Goal: Task Accomplishment & Management: Complete application form

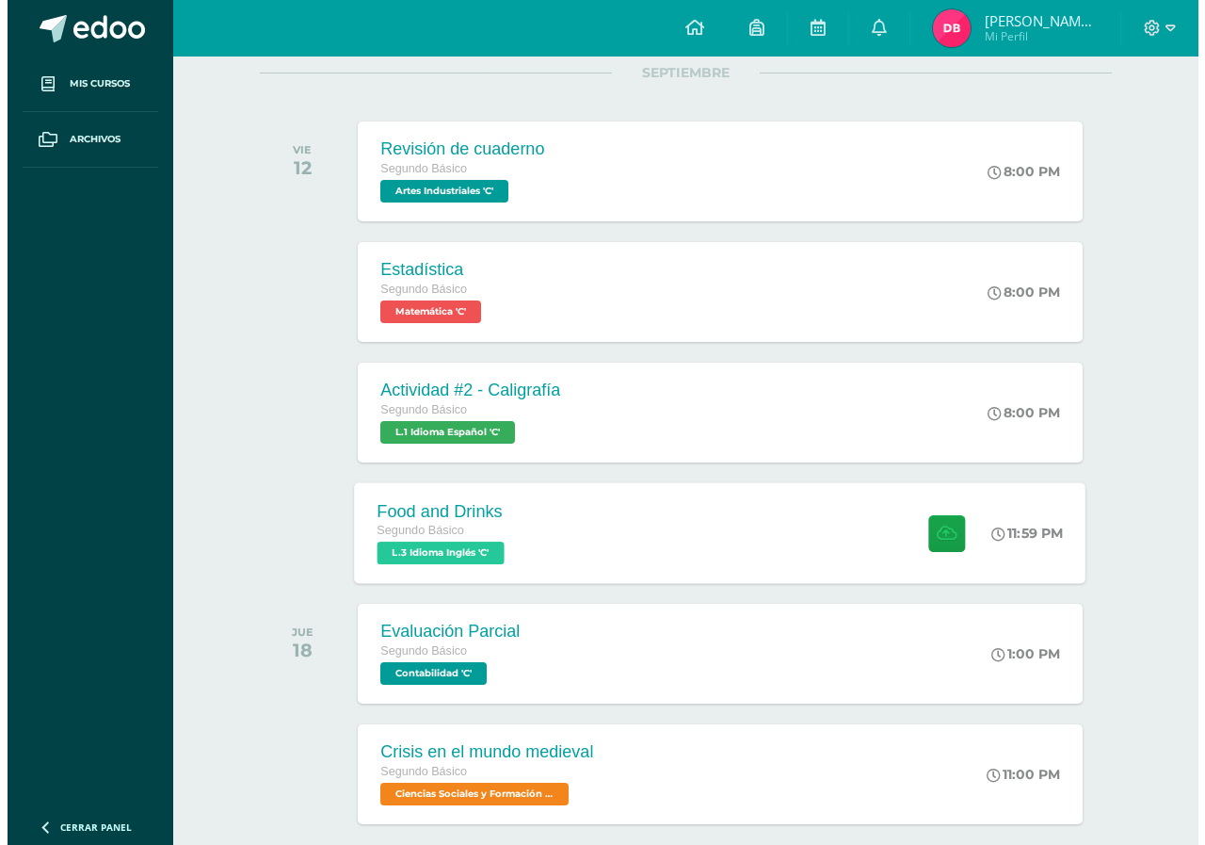
scroll to position [283, 0]
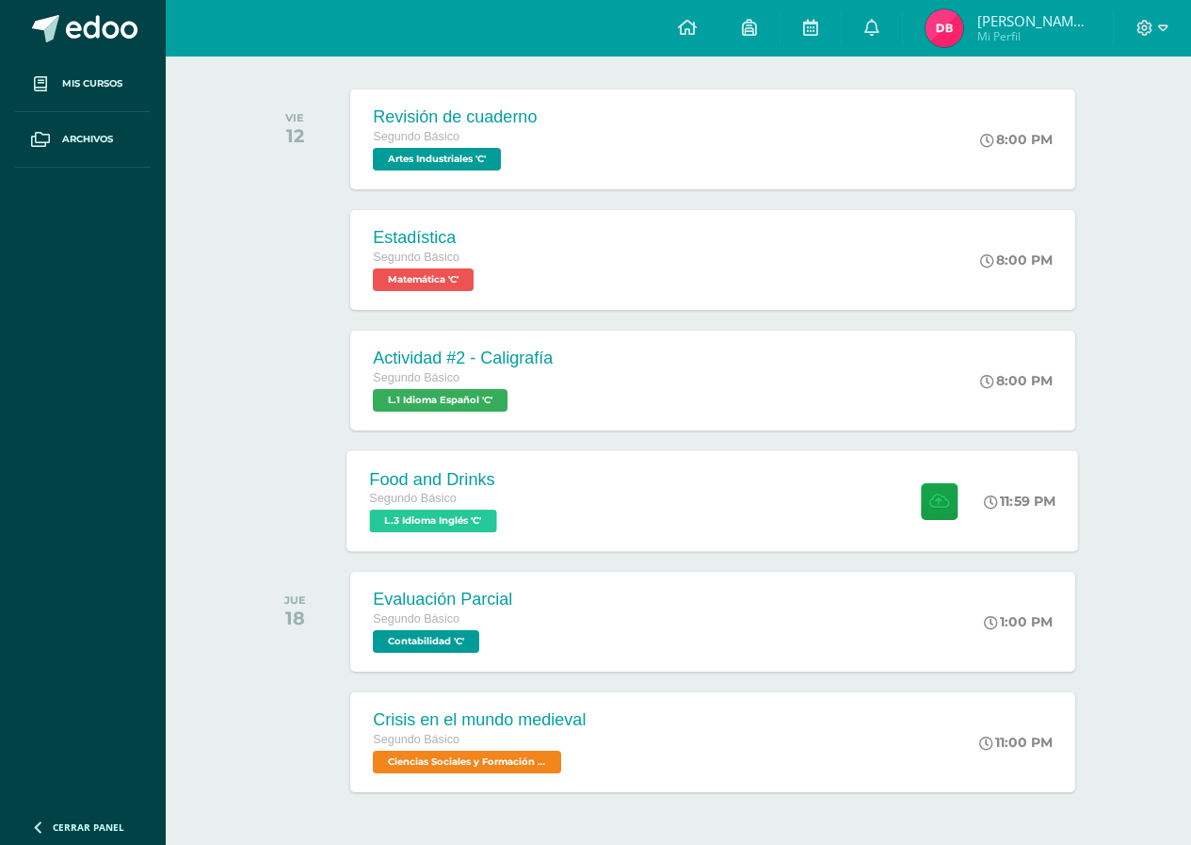
click at [756, 500] on div "Food and Drinks Segundo Básico L.3 Idioma Inglés 'C' 11:59 PM Food and Drinks L…" at bounding box center [714, 500] width 732 height 101
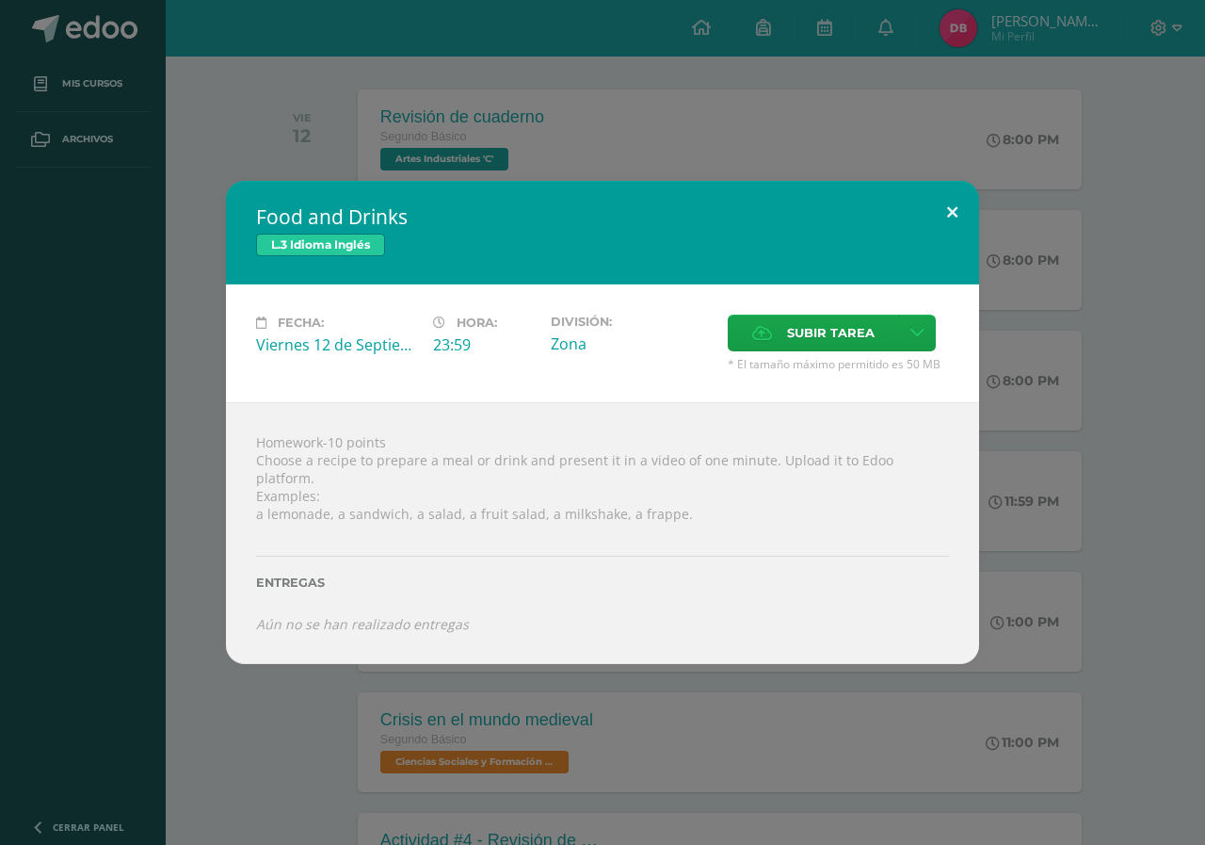
click at [955, 216] on button at bounding box center [953, 213] width 54 height 64
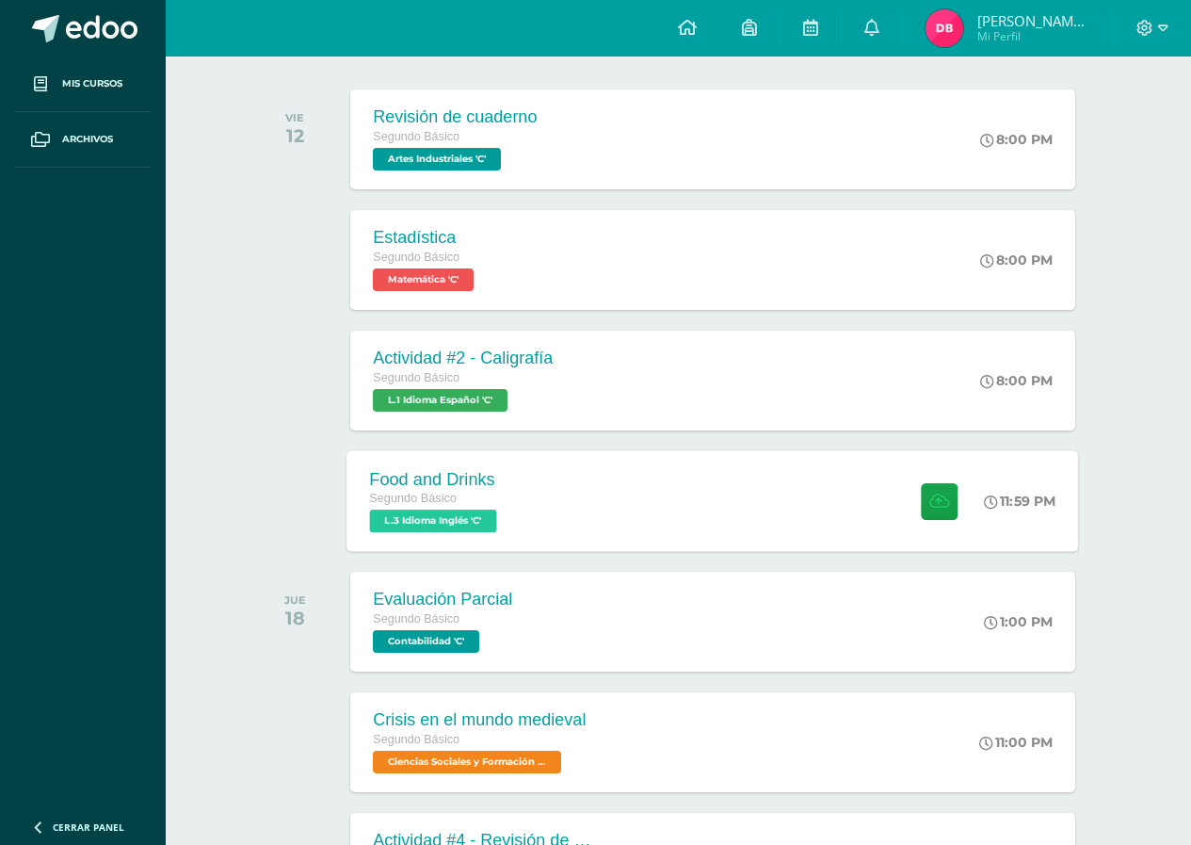
click at [739, 542] on div "Food and Drinks Segundo Básico L.3 Idioma Inglés 'C' 11:59 PM Food and Drinks L…" at bounding box center [714, 500] width 732 height 101
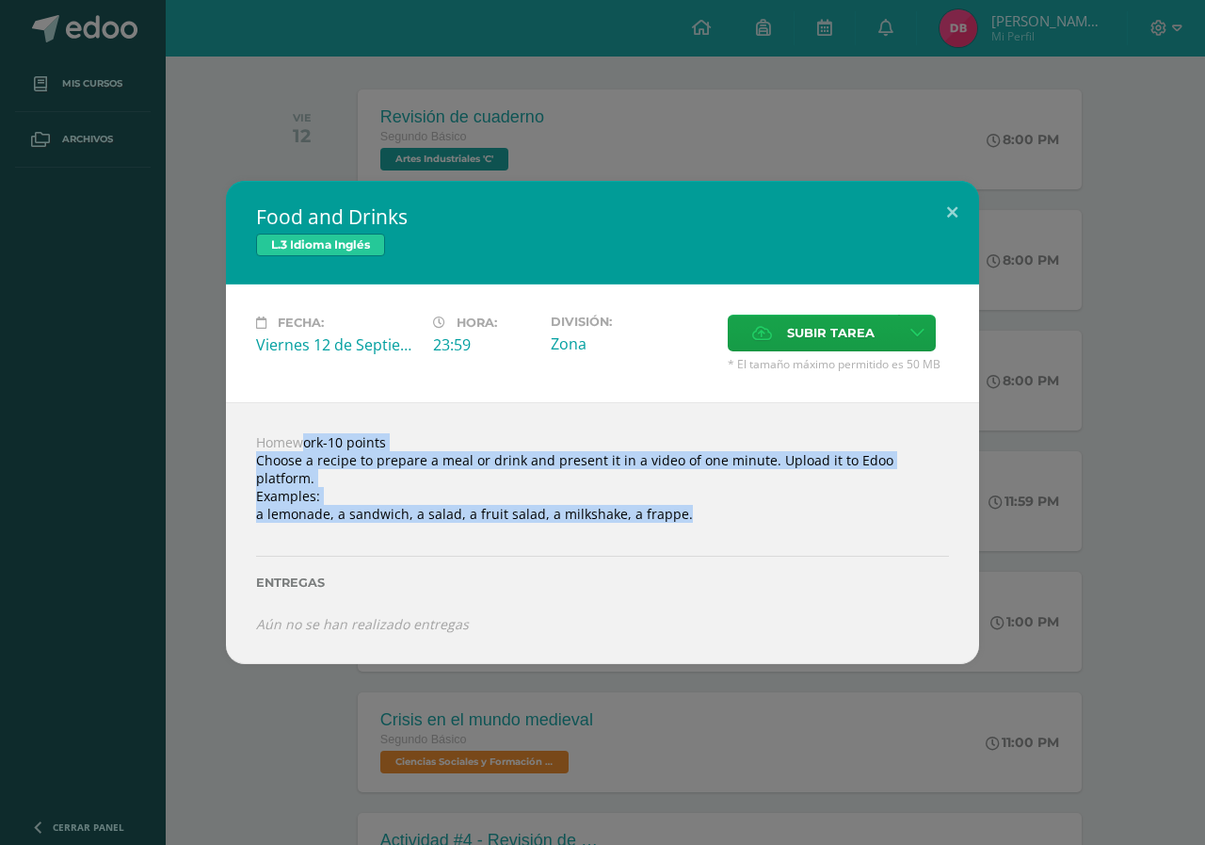
drag, startPoint x: 253, startPoint y: 450, endPoint x: 645, endPoint y: 522, distance: 398.2
click at [645, 522] on div "Homework-10 points Choose a recipe to prepare a meal or drink and present it in…" at bounding box center [602, 533] width 753 height 262
click at [849, 348] on span "Subir tarea" at bounding box center [831, 332] width 88 height 35
click at [0, 0] on input "Subir tarea" at bounding box center [0, 0] width 0 height 0
click at [919, 332] on icon at bounding box center [918, 333] width 14 height 16
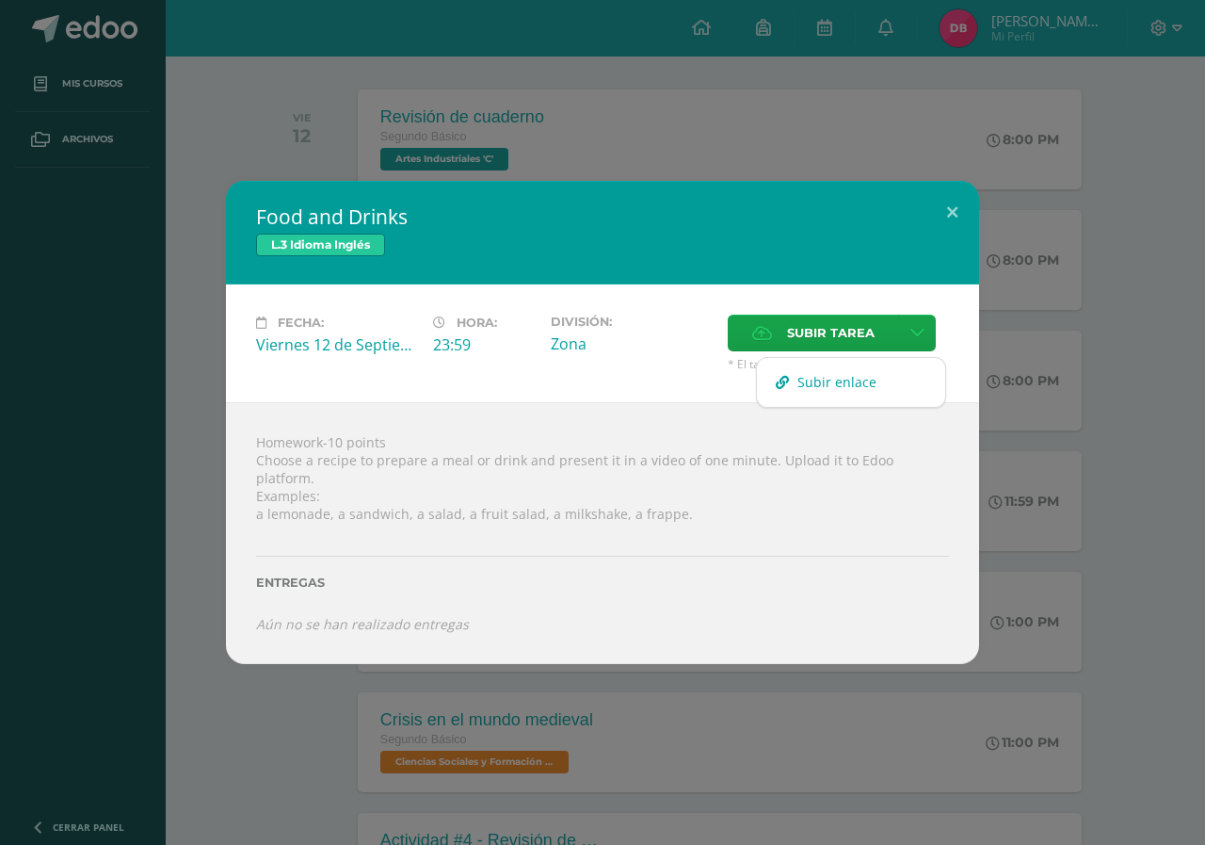
click at [810, 389] on span "Subir enlace" at bounding box center [837, 382] width 79 height 18
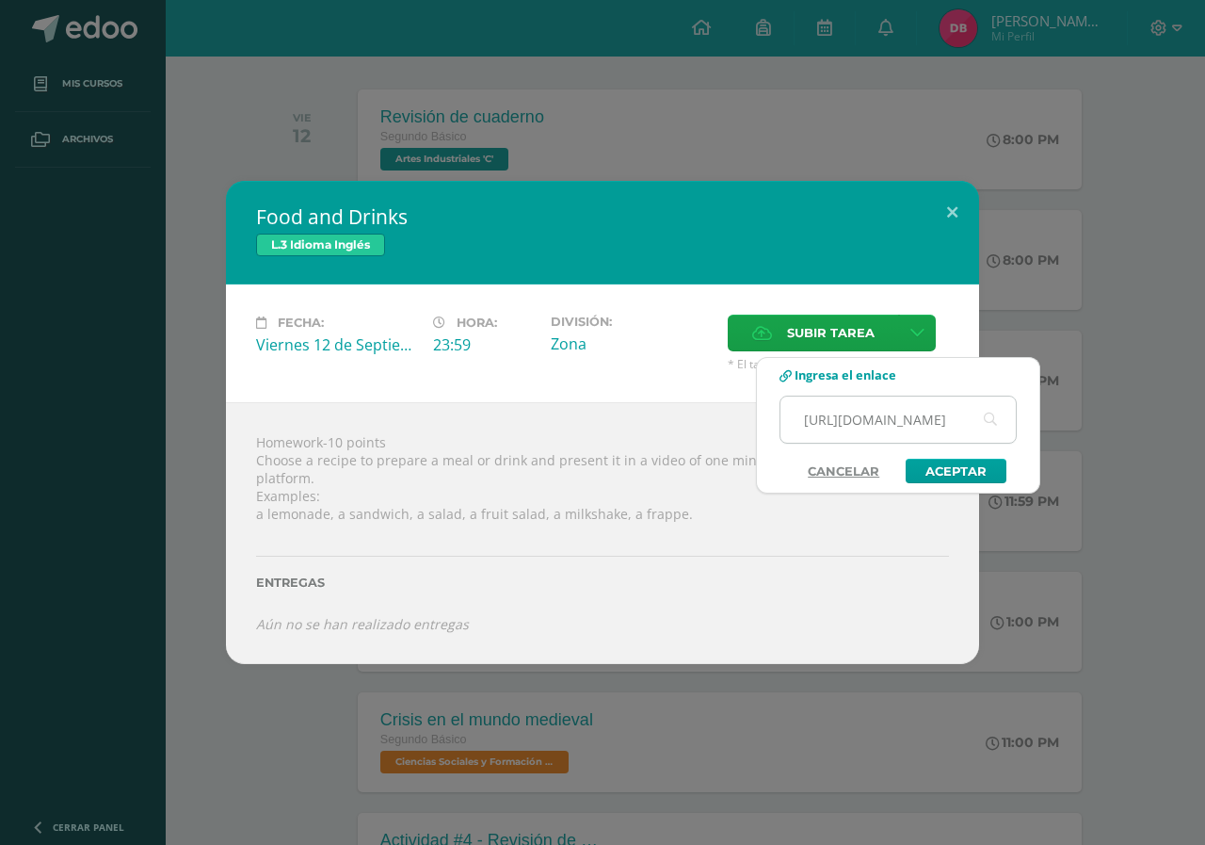
click at [963, 415] on input "[URL][DOMAIN_NAME]" at bounding box center [898, 419] width 235 height 46
type input "[URL][DOMAIN_NAME]"
click at [947, 473] on link "Aceptar" at bounding box center [956, 471] width 101 height 24
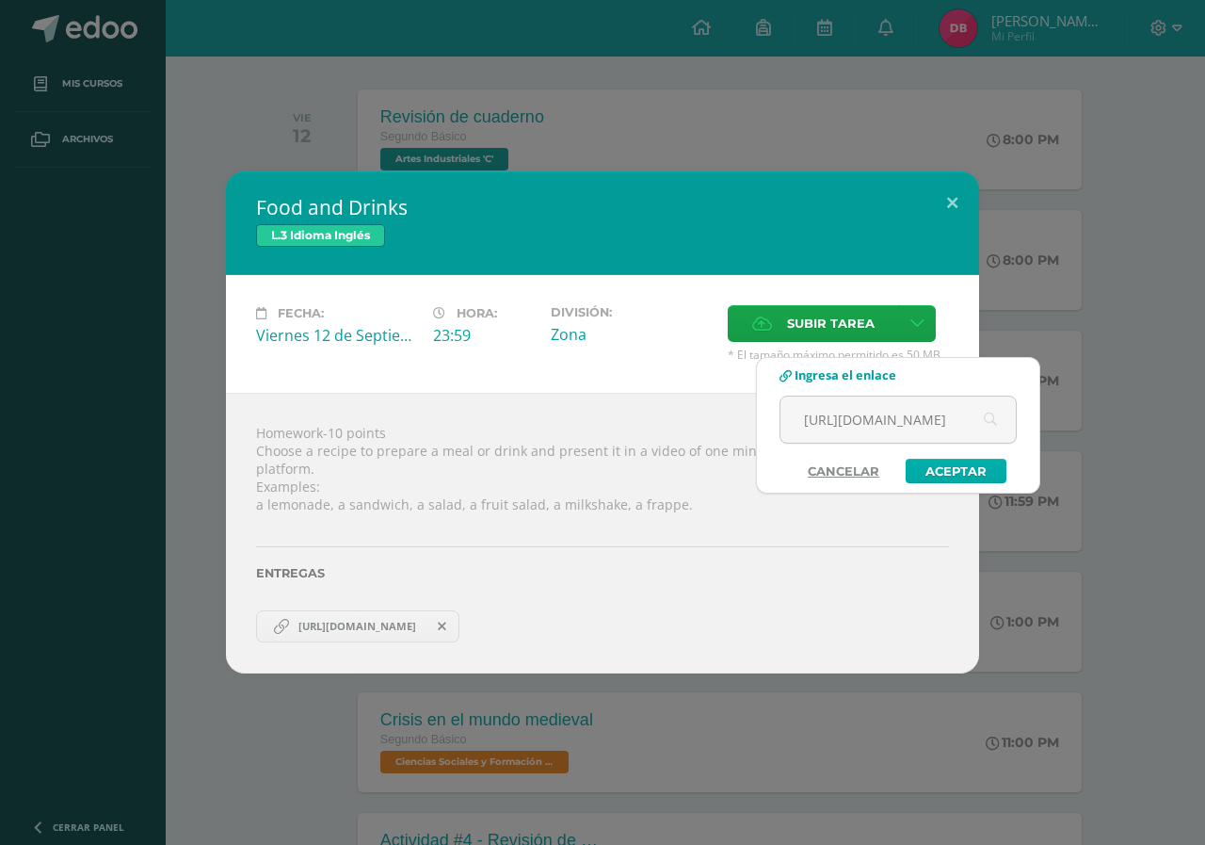
scroll to position [0, 0]
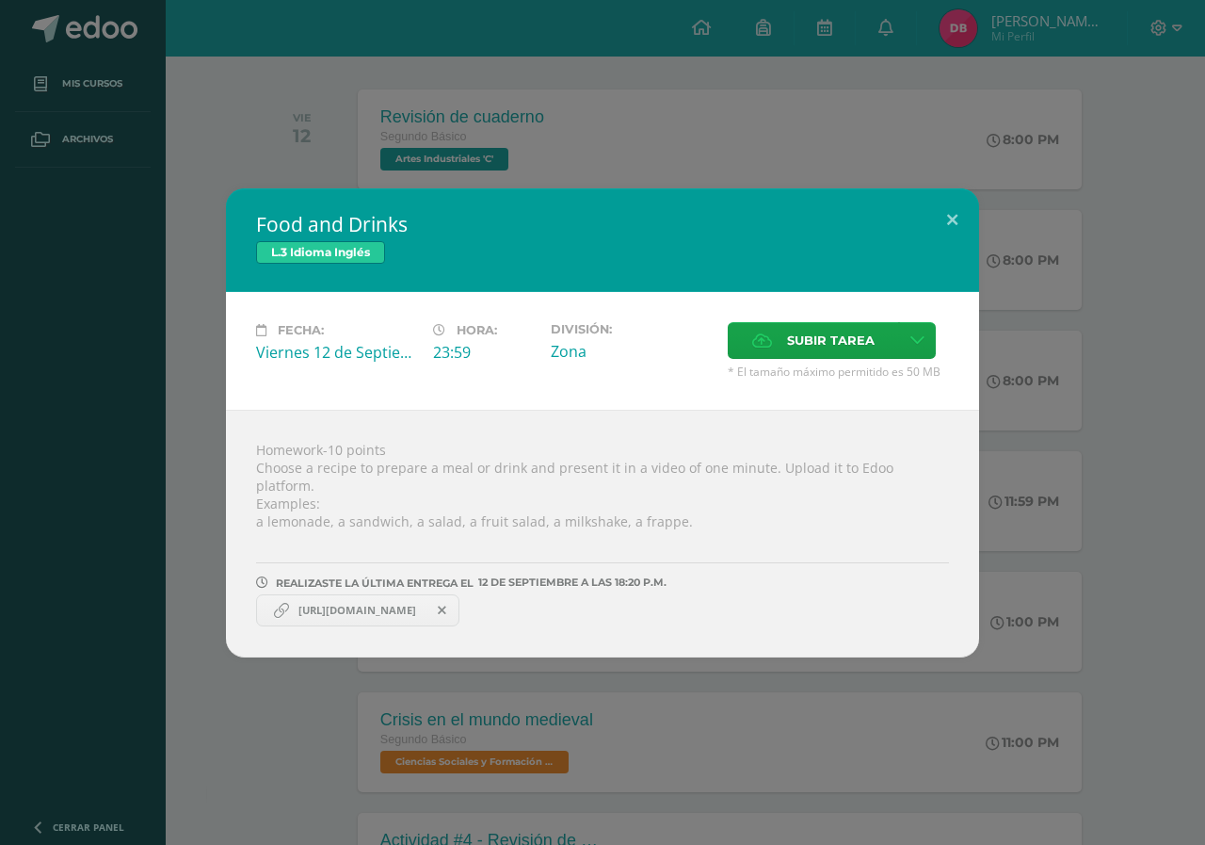
click at [332, 603] on span "[URL][DOMAIN_NAME]" at bounding box center [357, 610] width 137 height 15
click at [365, 603] on span "[URL][DOMAIN_NAME]" at bounding box center [357, 610] width 137 height 15
click at [412, 603] on span "[URL][DOMAIN_NAME]" at bounding box center [357, 610] width 137 height 15
click at [426, 603] on span "[URL][DOMAIN_NAME]" at bounding box center [357, 610] width 137 height 15
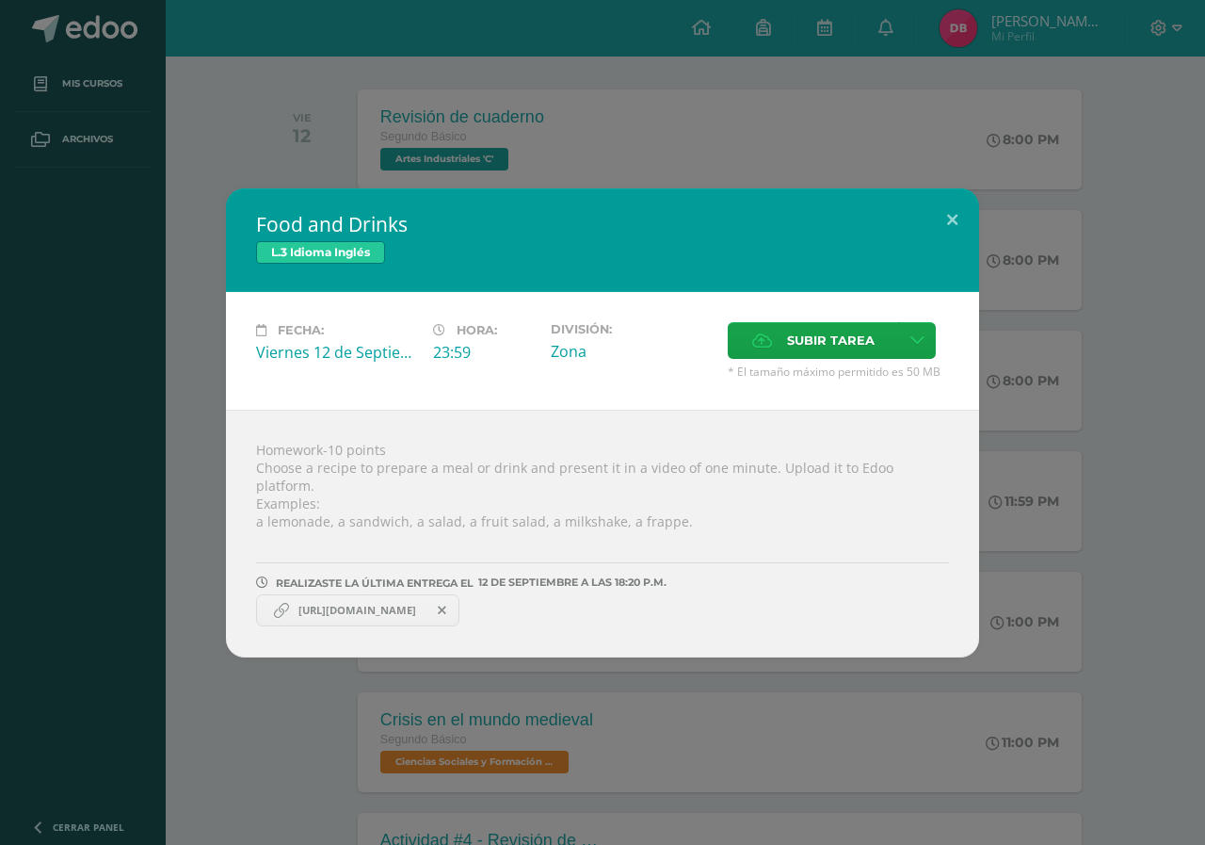
click at [283, 603] on icon at bounding box center [281, 610] width 15 height 15
drag, startPoint x: 337, startPoint y: 604, endPoint x: 403, endPoint y: 605, distance: 65.9
click at [340, 605] on span "[URL][DOMAIN_NAME]" at bounding box center [357, 610] width 137 height 15
click at [389, 603] on span "[URL][DOMAIN_NAME]" at bounding box center [357, 610] width 137 height 15
click at [403, 603] on span "[URL][DOMAIN_NAME]" at bounding box center [357, 610] width 137 height 15
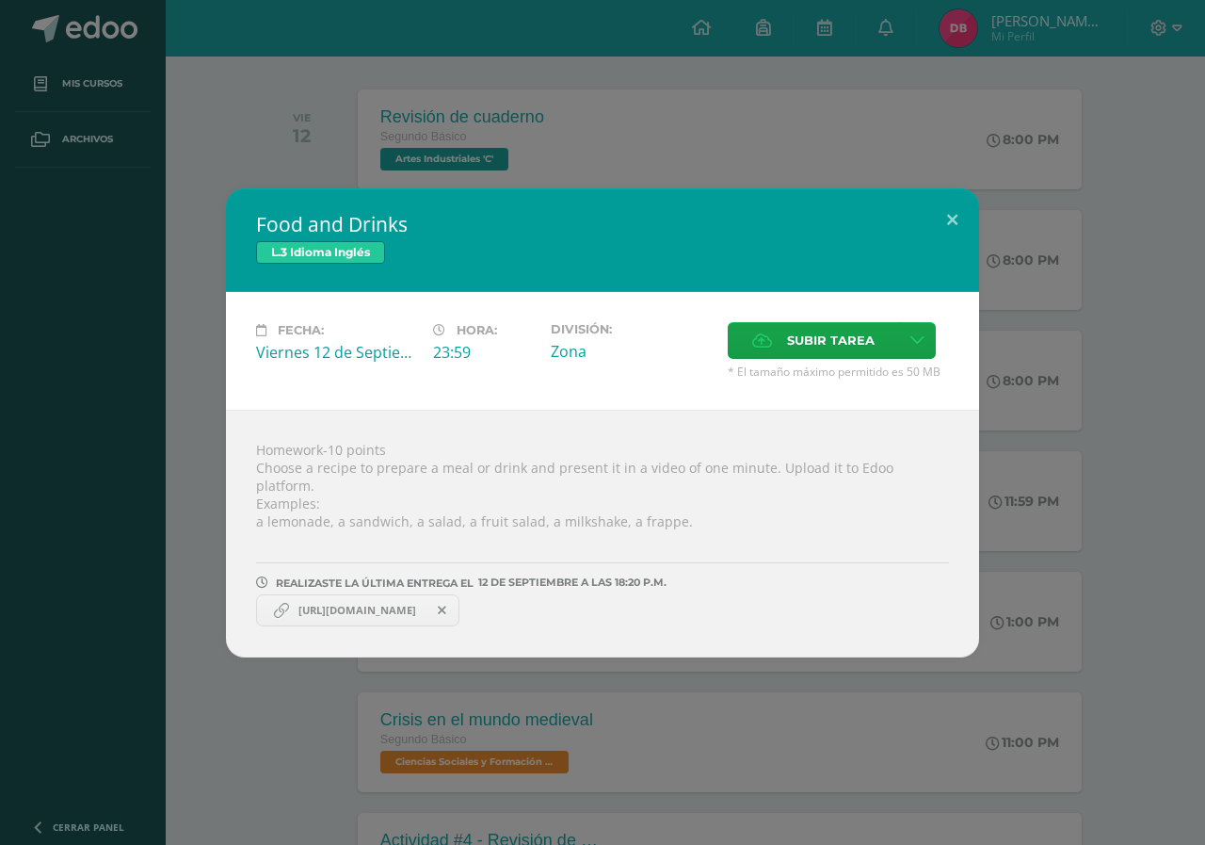
click at [426, 603] on span "[URL][DOMAIN_NAME]" at bounding box center [357, 610] width 137 height 15
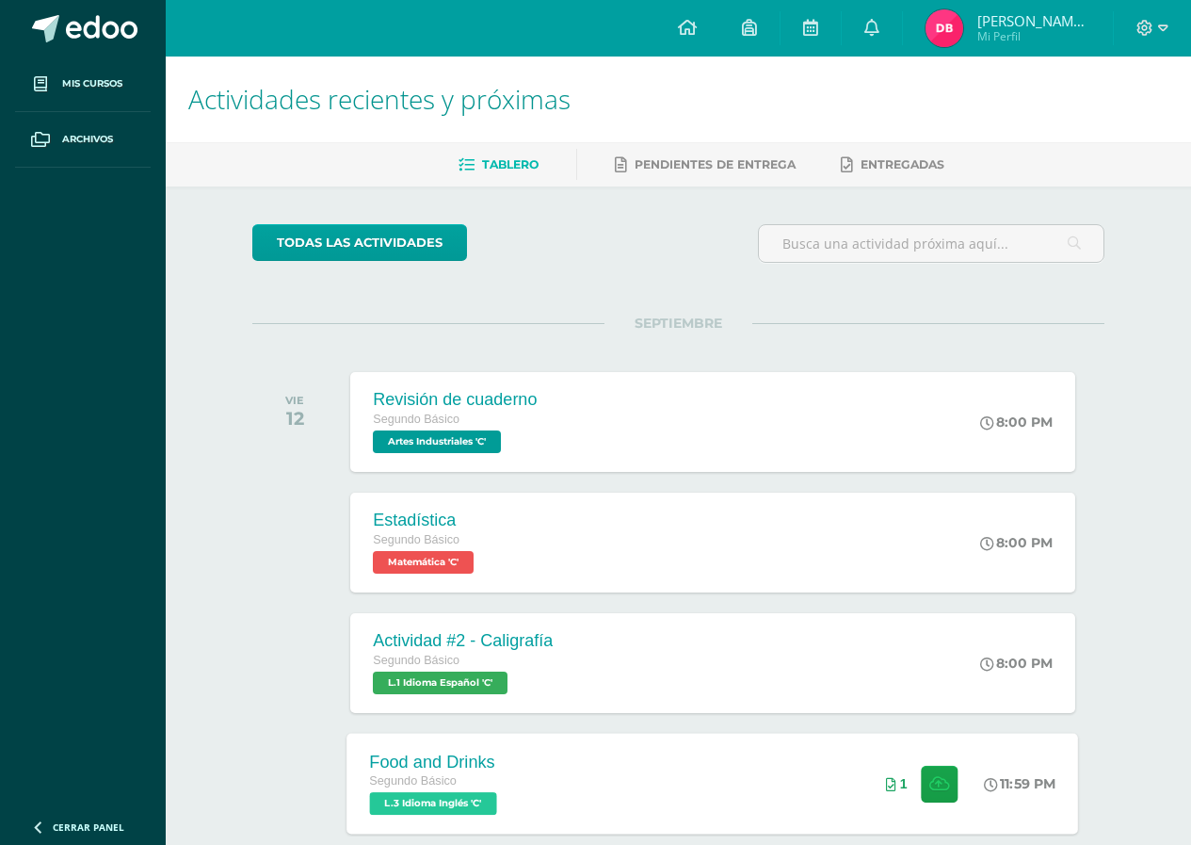
click at [627, 754] on div "Food and Drinks Segundo Básico L.3 Idioma Inglés 'C' 11:59 PM 1 Food and Drinks…" at bounding box center [714, 783] width 732 height 101
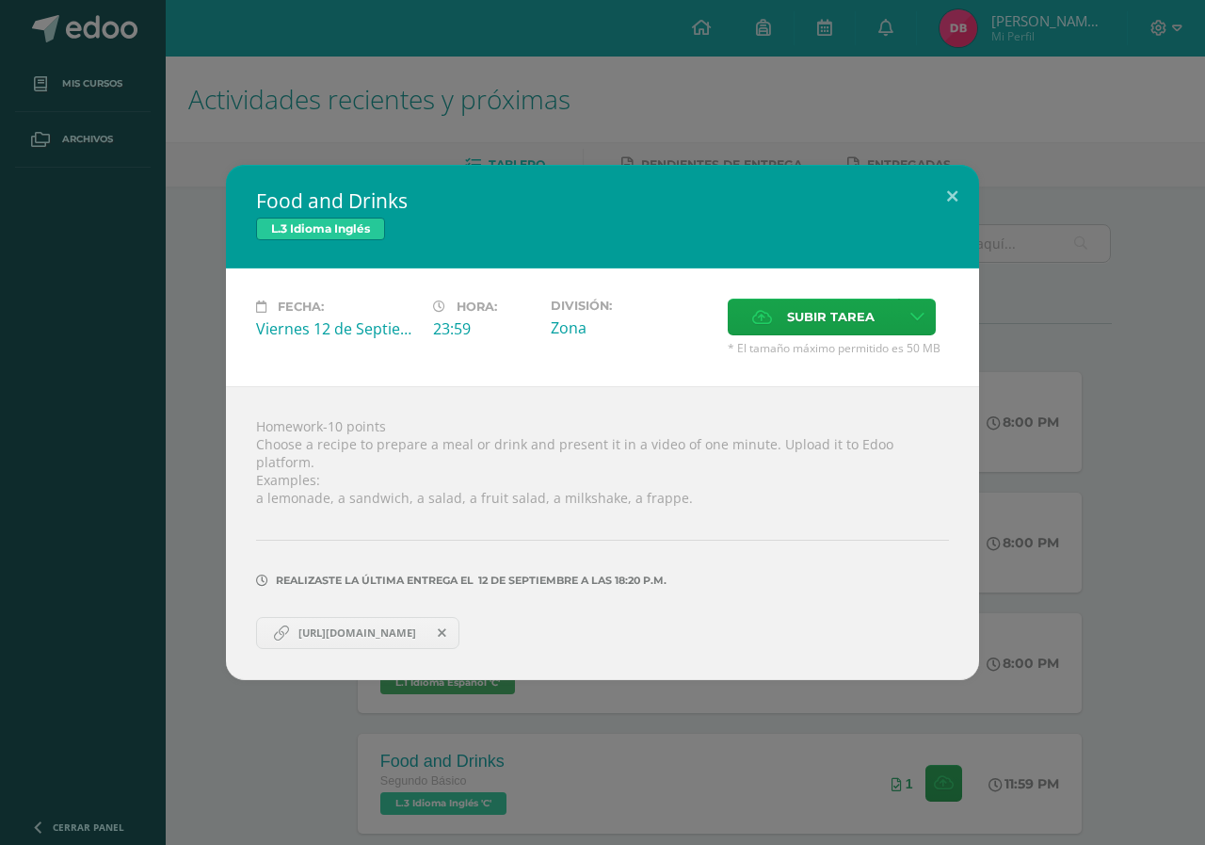
click at [358, 626] on span "[URL][DOMAIN_NAME]" at bounding box center [357, 632] width 137 height 15
click at [402, 625] on span "[URL][DOMAIN_NAME]" at bounding box center [357, 632] width 137 height 15
click at [955, 210] on button at bounding box center [953, 197] width 54 height 64
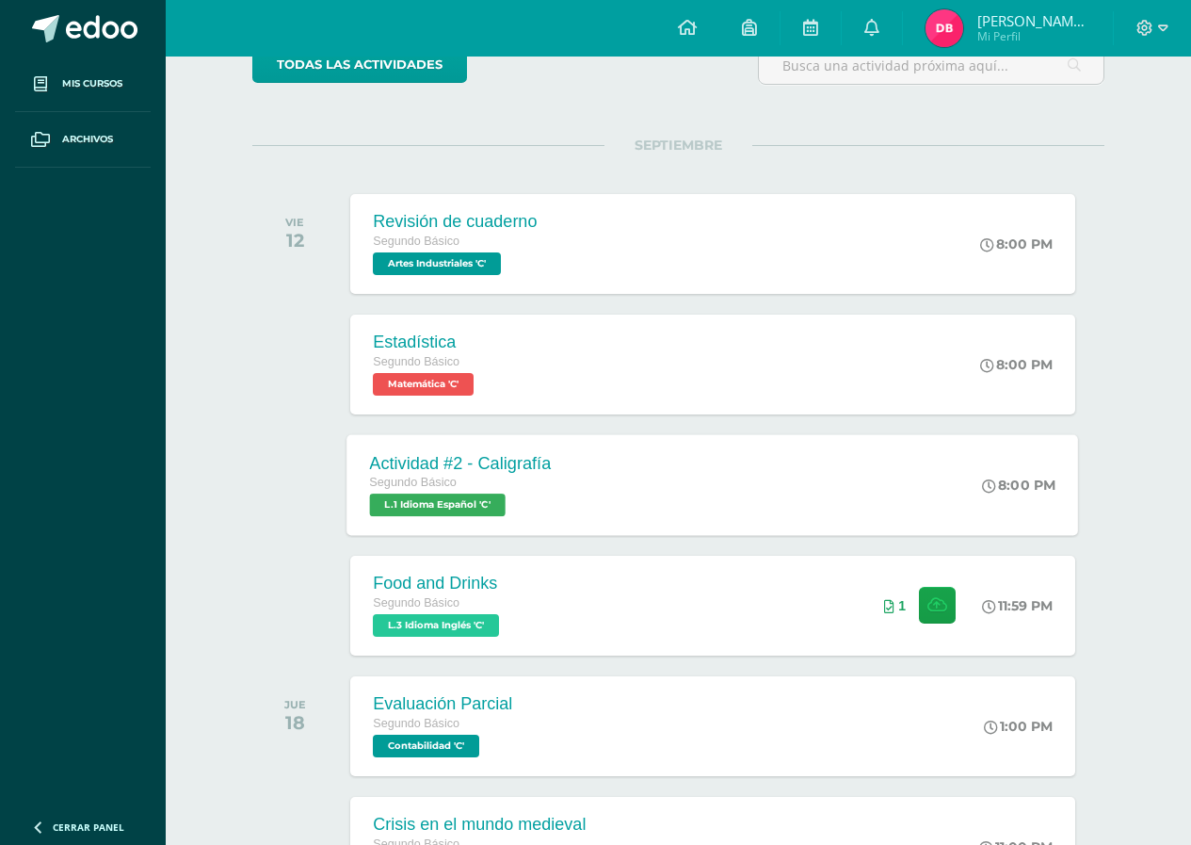
scroll to position [188, 0]
